Goal: Information Seeking & Learning: Learn about a topic

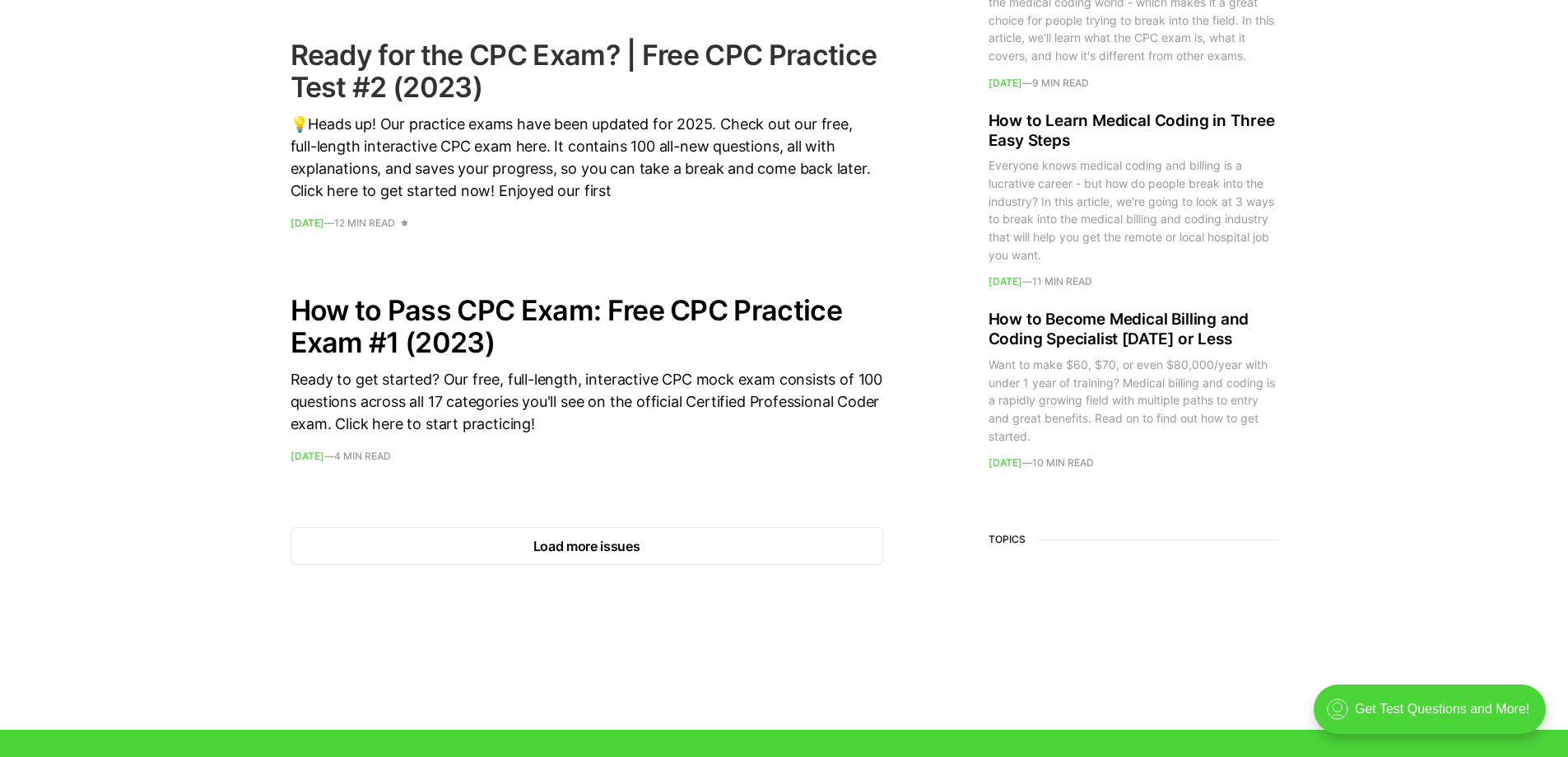
scroll to position [2306, 0]
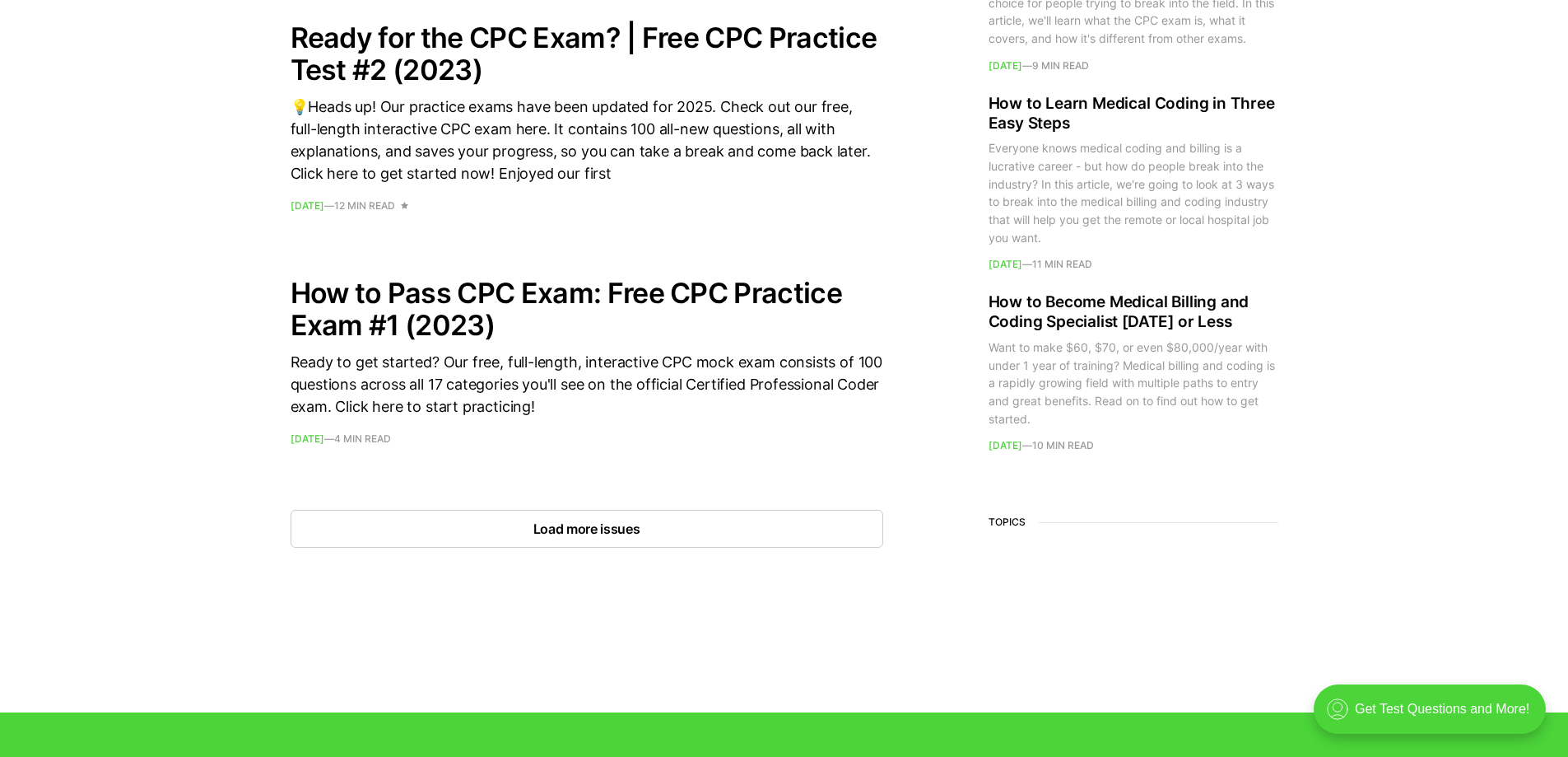
click at [606, 530] on button "Load more issues" at bounding box center [587, 529] width 593 height 38
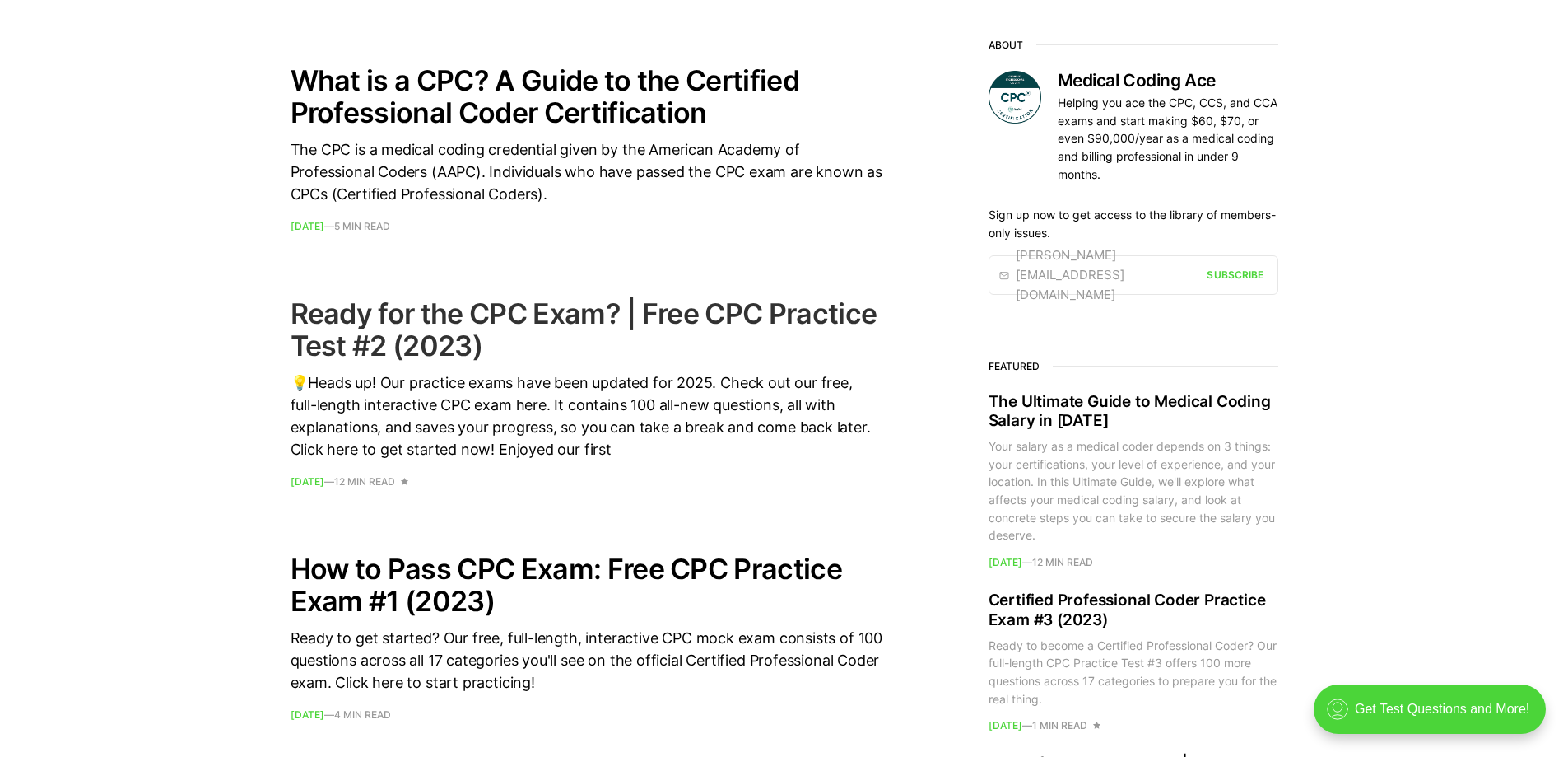
scroll to position [2059, 0]
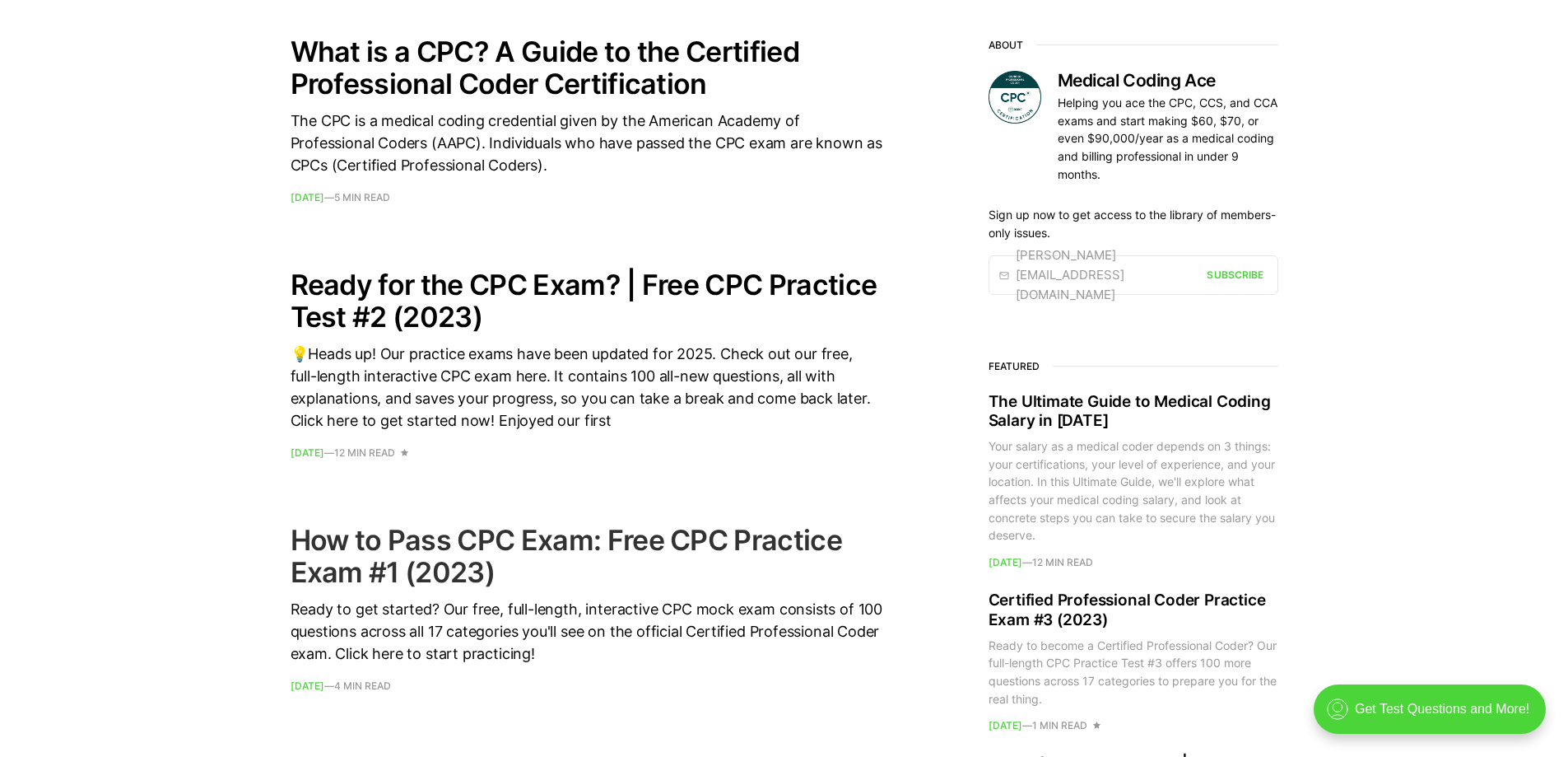
click at [503, 538] on h2 "How to Pass CPC Exam: Free CPC Practice Exam #1 (2023)" at bounding box center [587, 555] width 593 height 64
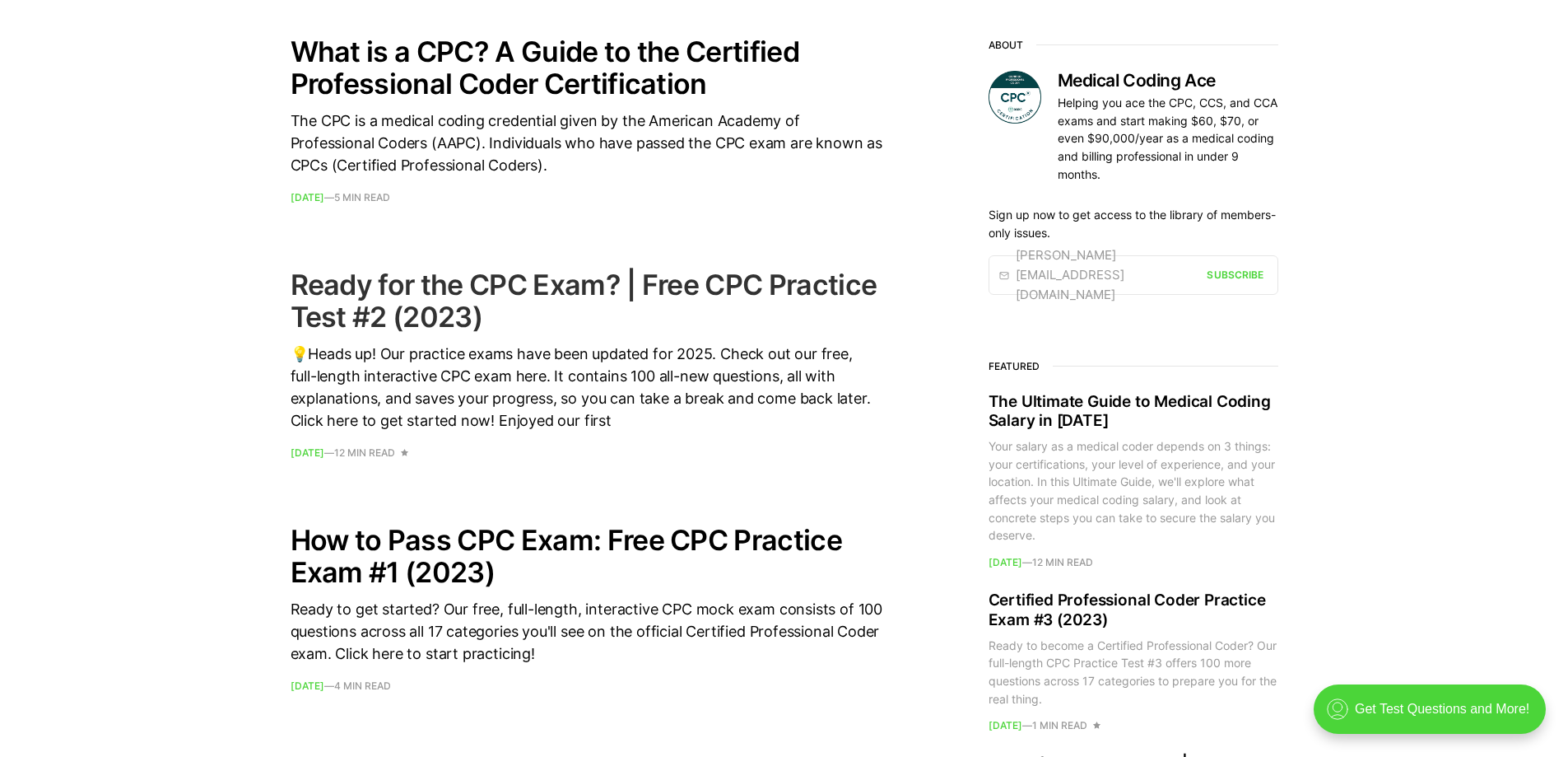
click at [459, 280] on h2 "Ready for the CPC Exam? | Free CPC Practice Test #2 (2023)" at bounding box center [587, 300] width 593 height 64
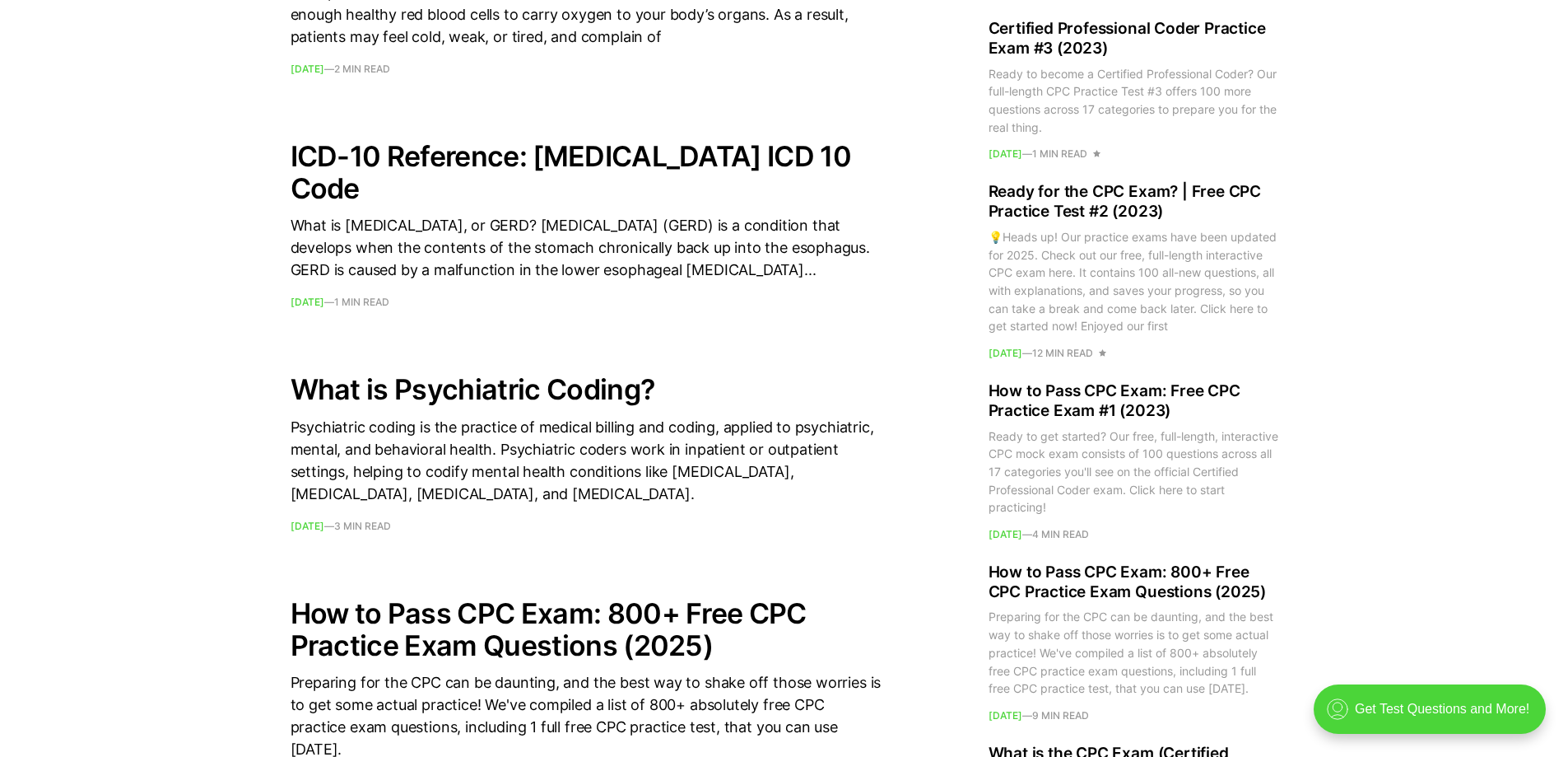
scroll to position [3788, 0]
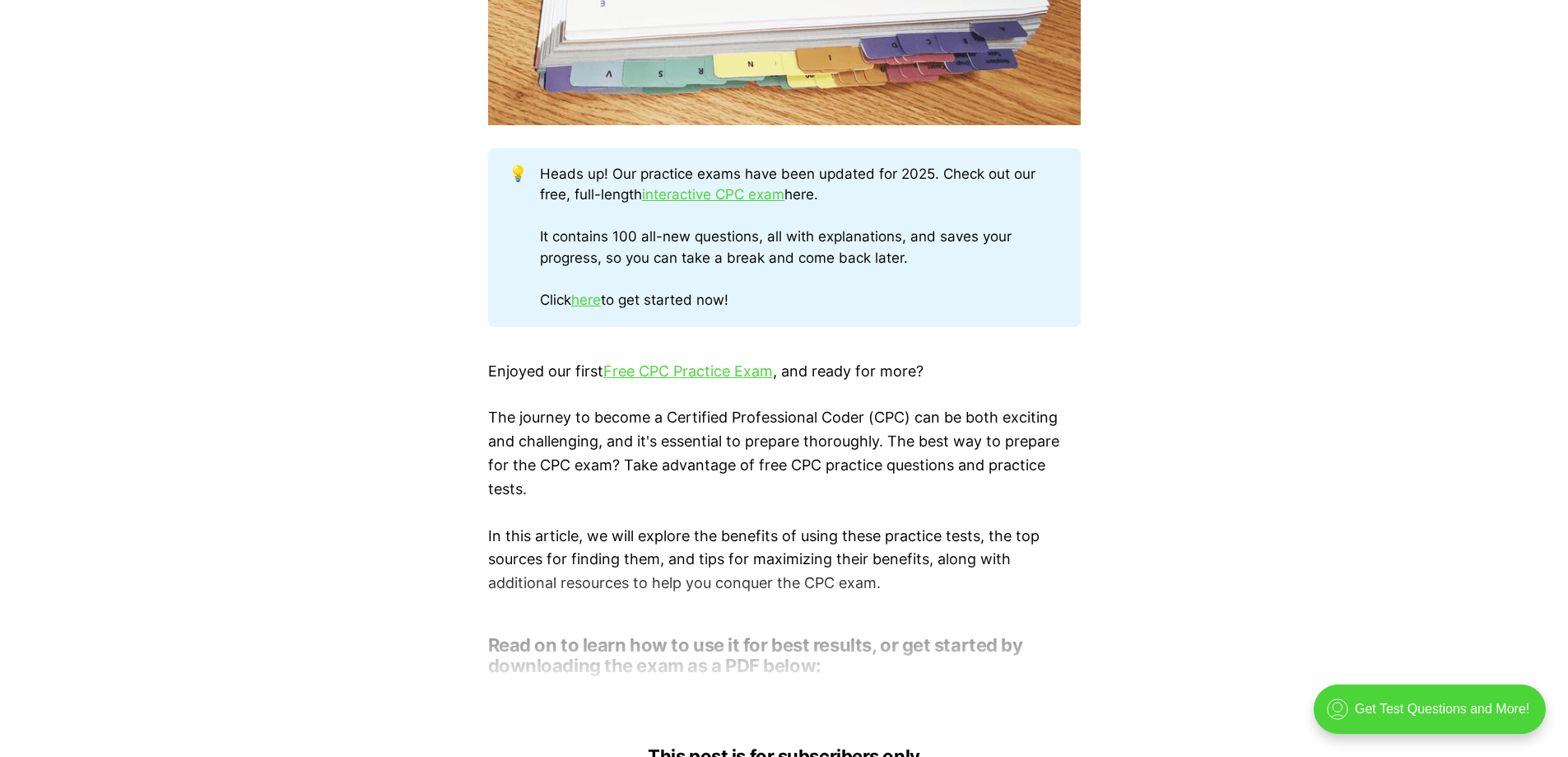
scroll to position [824, 0]
click at [715, 372] on link "Free CPC Practice Exam" at bounding box center [688, 370] width 170 height 17
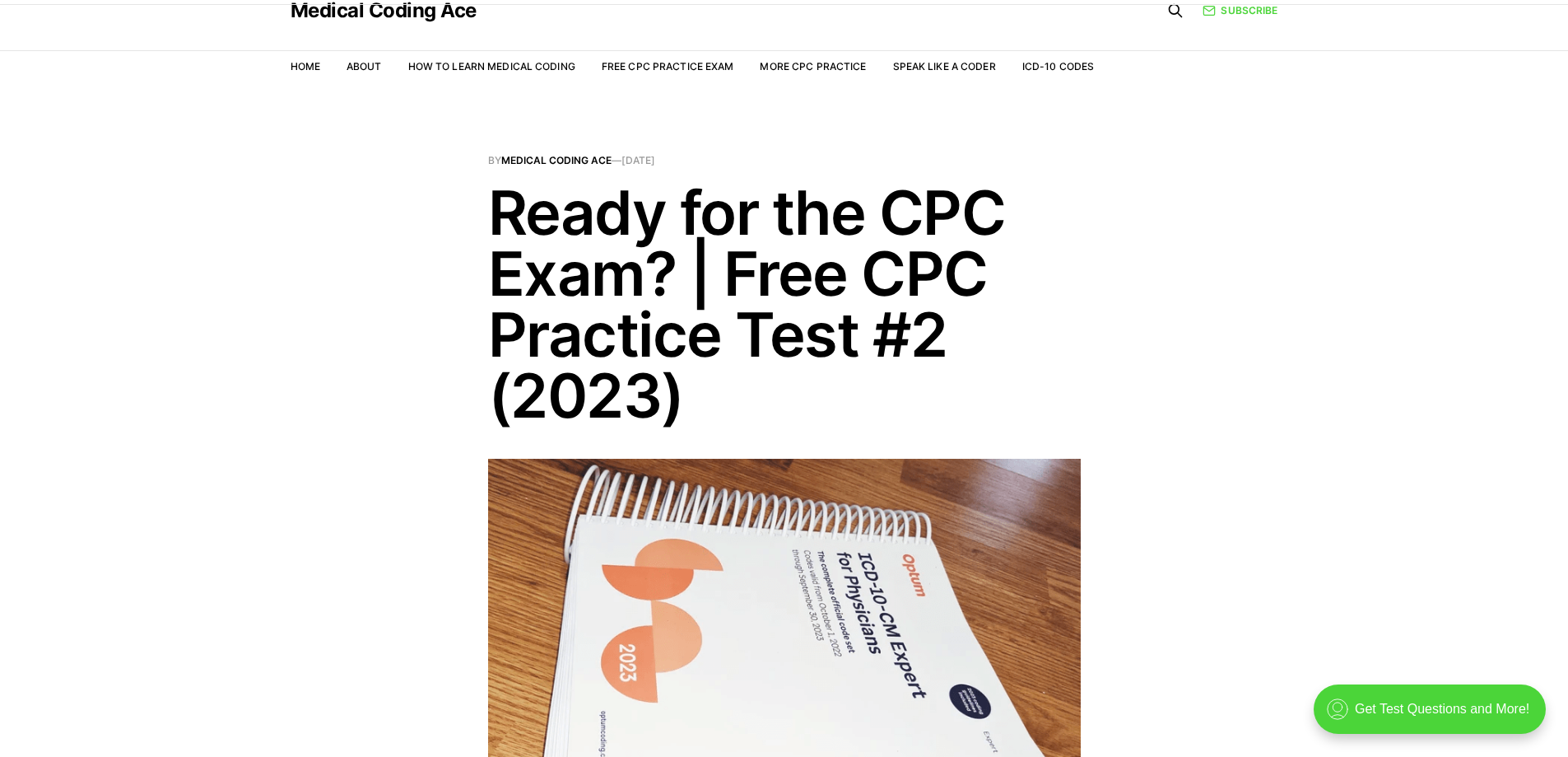
scroll to position [0, 0]
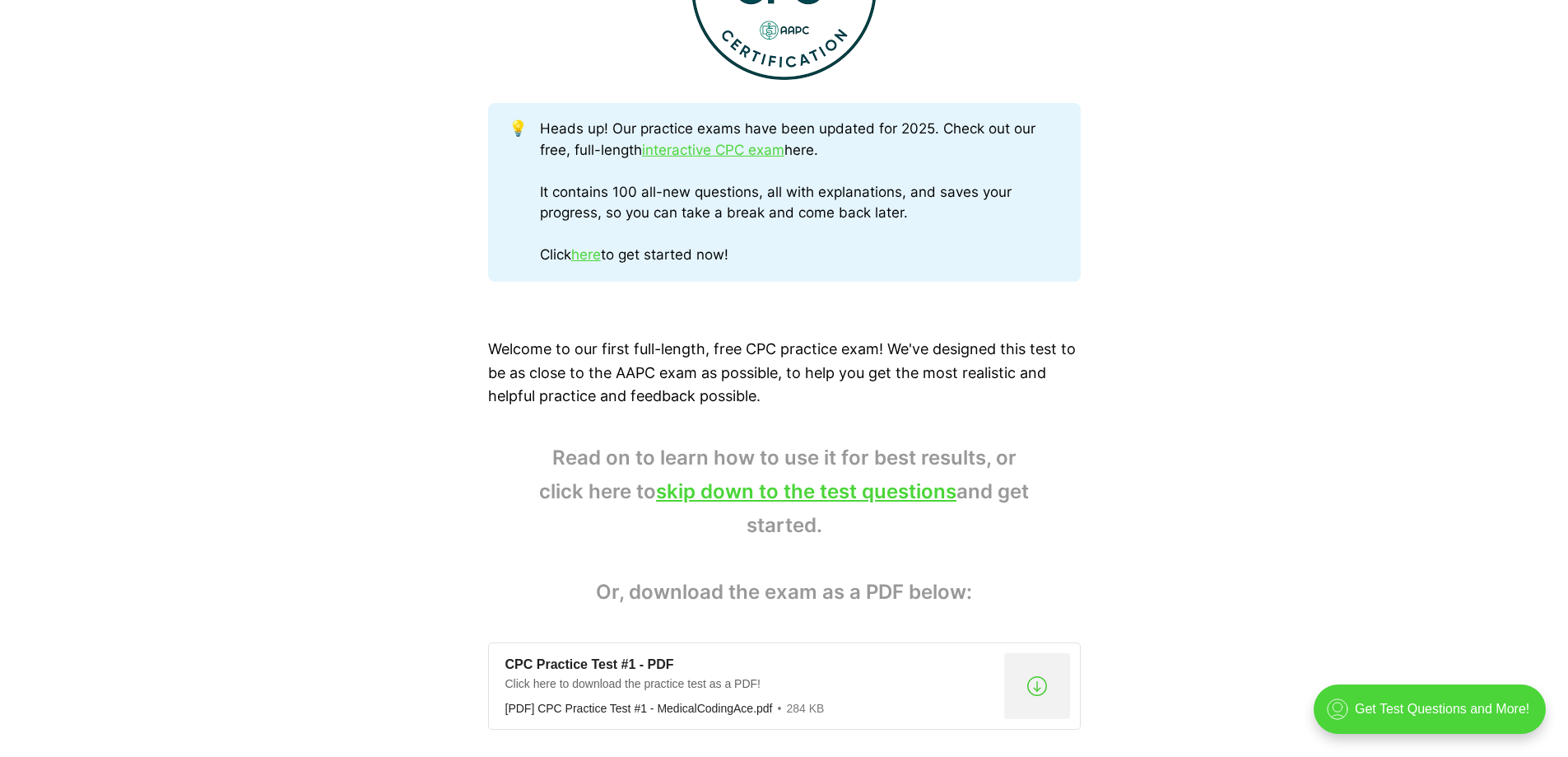
scroll to position [824, 0]
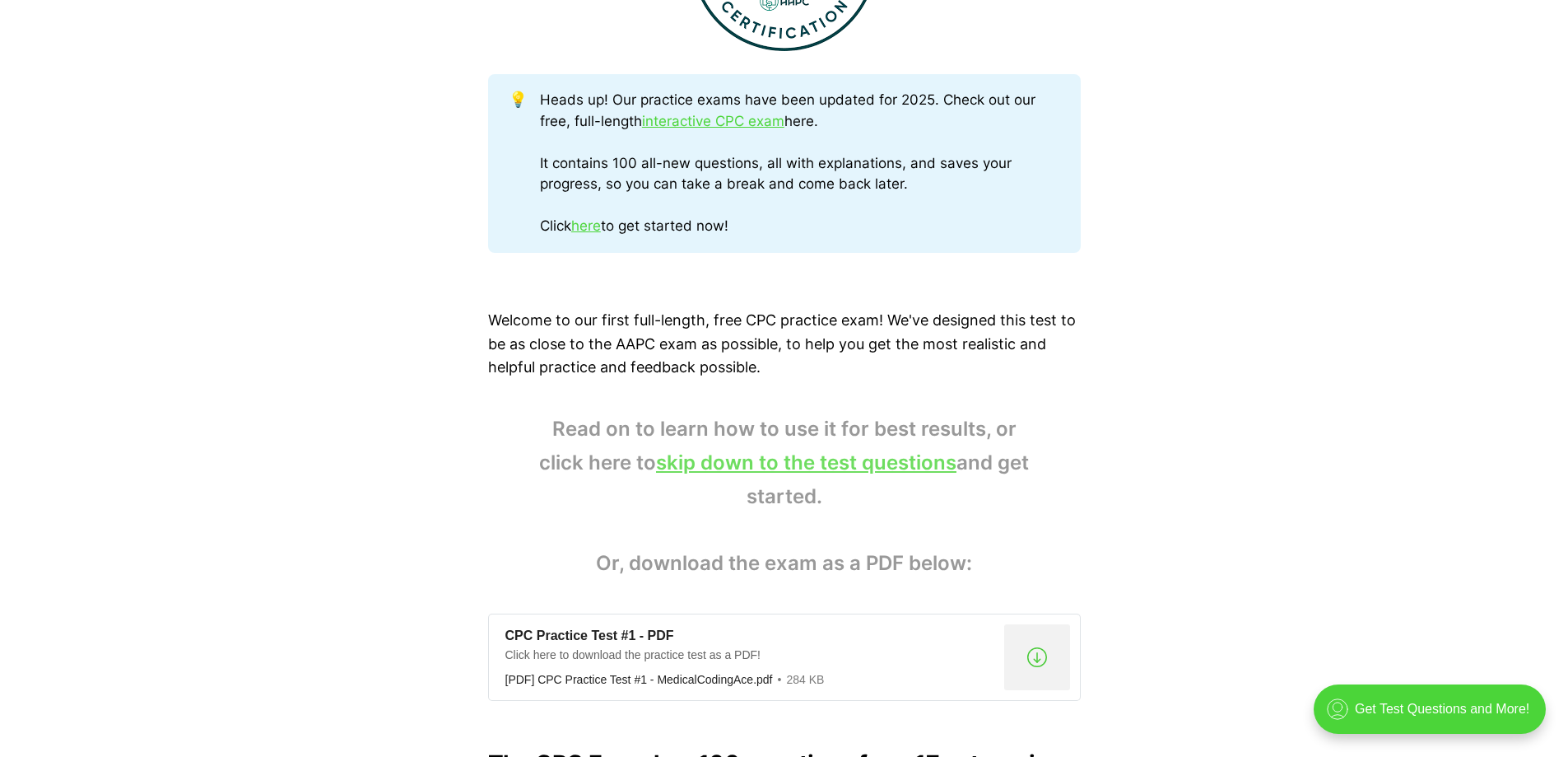
click at [755, 462] on link "skip down to the test questions" at bounding box center [806, 463] width 300 height 24
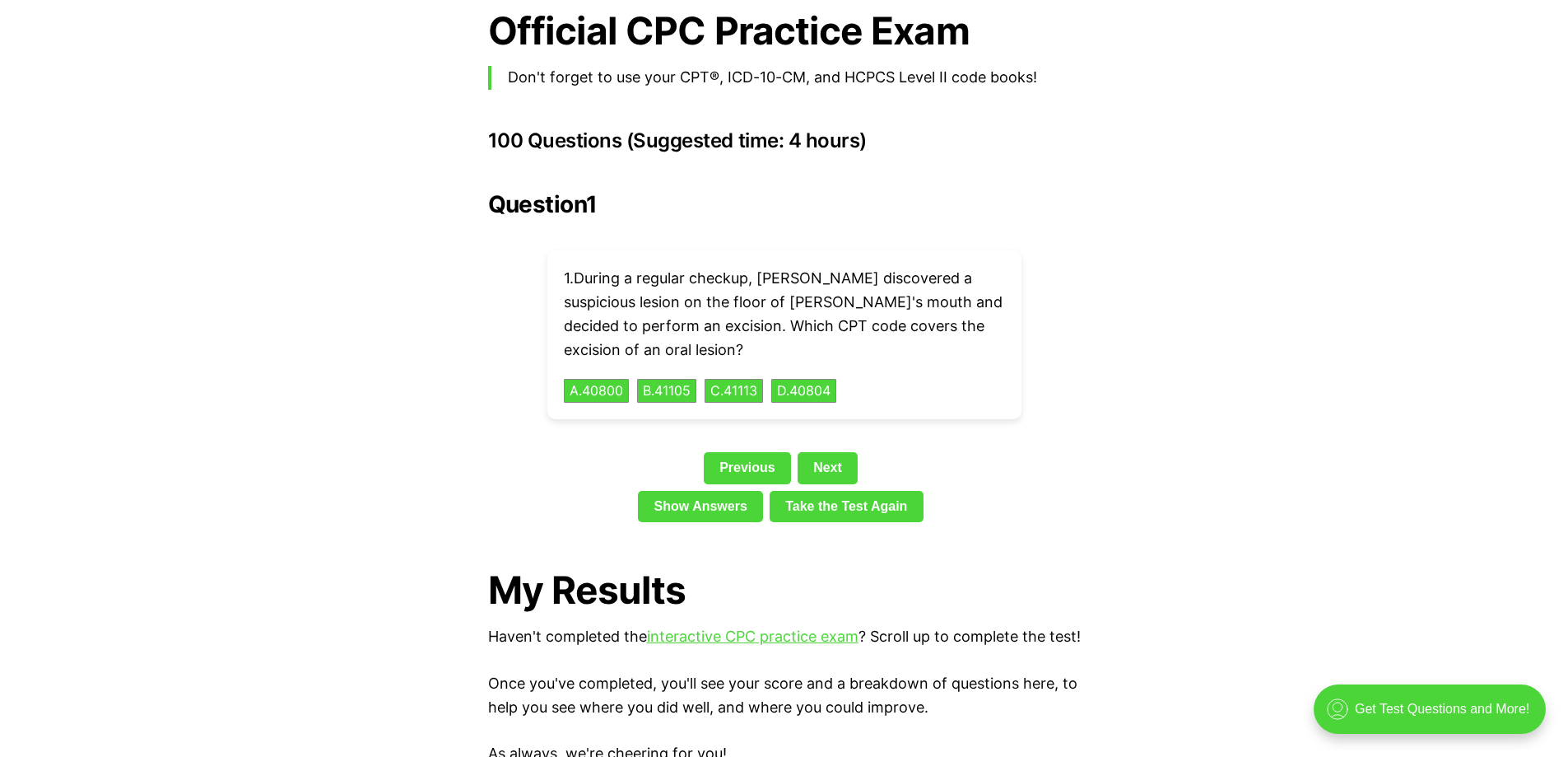
scroll to position [3692, 0]
